Goal: Navigation & Orientation: Find specific page/section

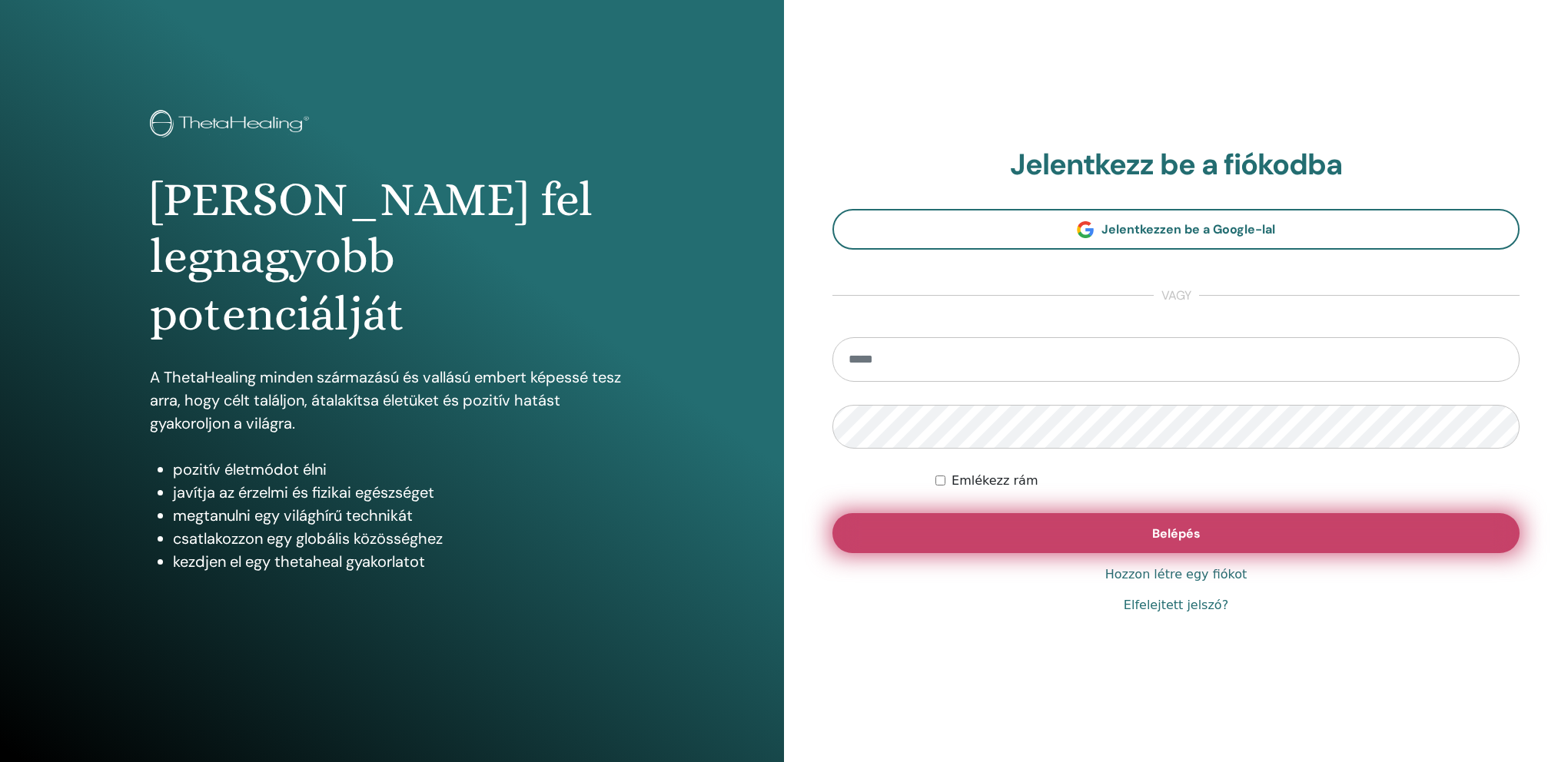
type input "**********"
click at [1082, 540] on button "Belépés" at bounding box center [1176, 533] width 687 height 40
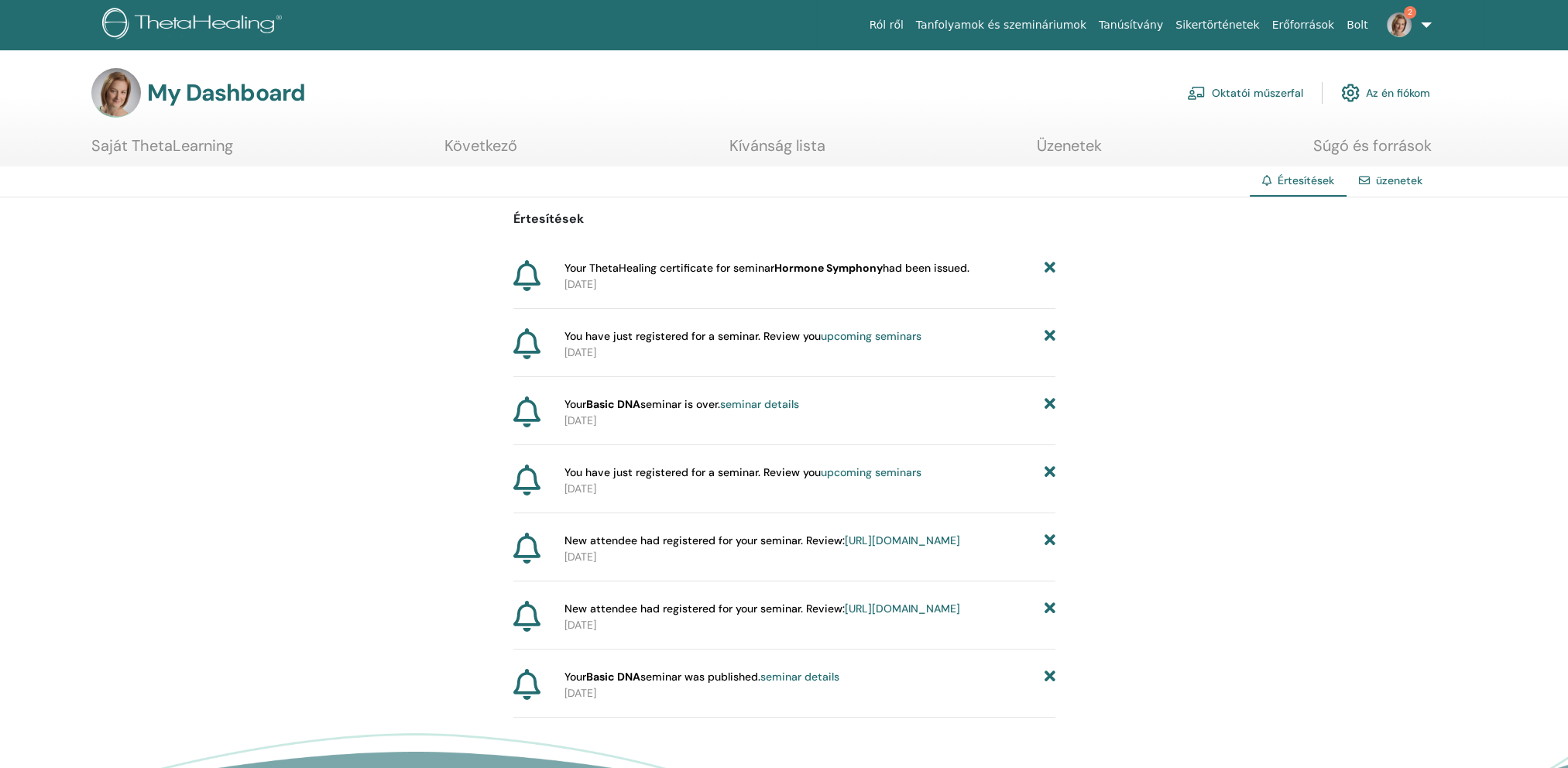
click at [809, 279] on p "2025-08-07" at bounding box center [811, 284] width 491 height 16
click at [532, 281] on icon at bounding box center [527, 276] width 27 height 31
click at [1240, 98] on link "Oktatói műszerfal" at bounding box center [1245, 93] width 116 height 34
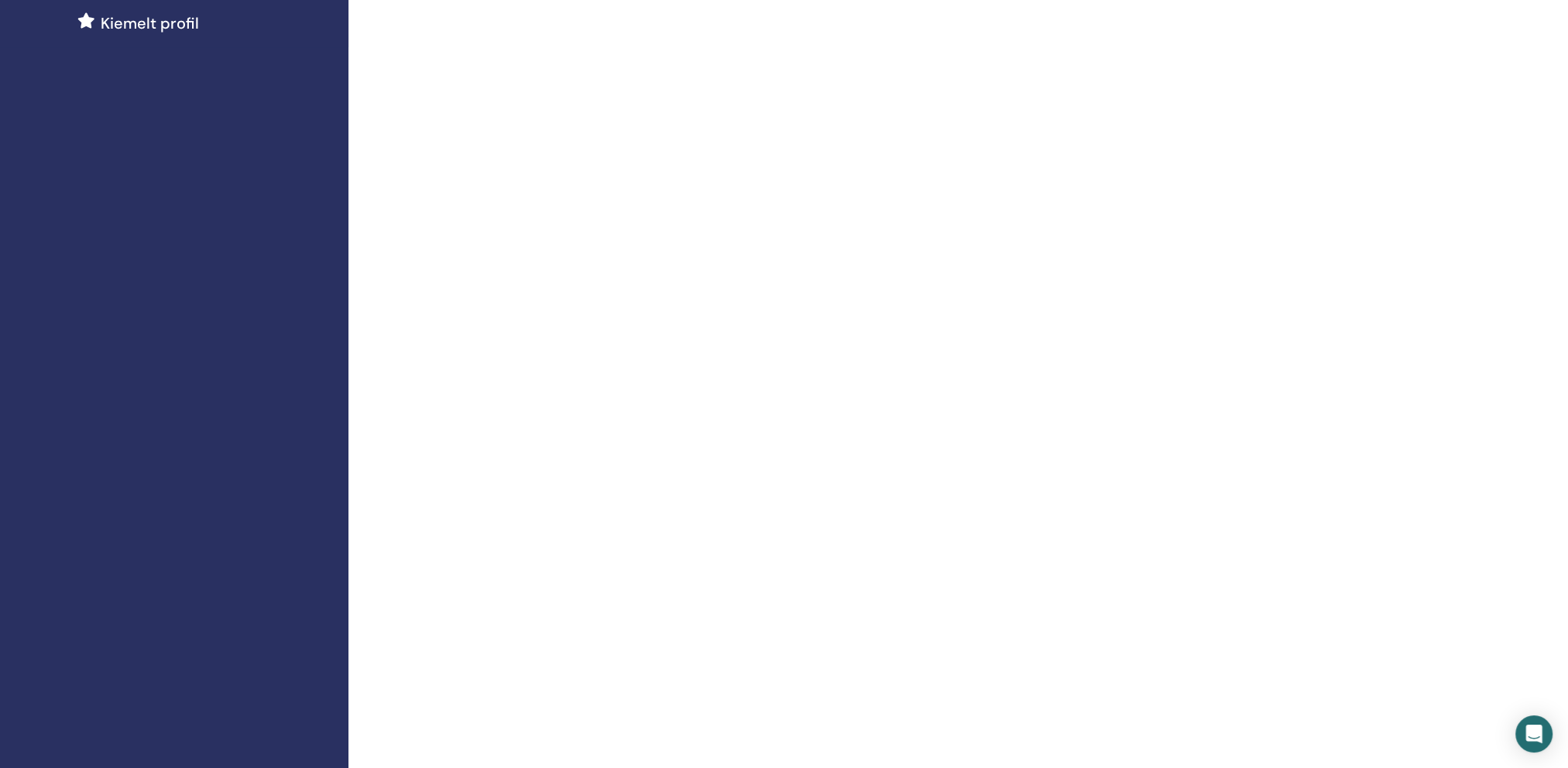
scroll to position [465, 0]
